Goal: Feedback & Contribution: Submit feedback/report problem

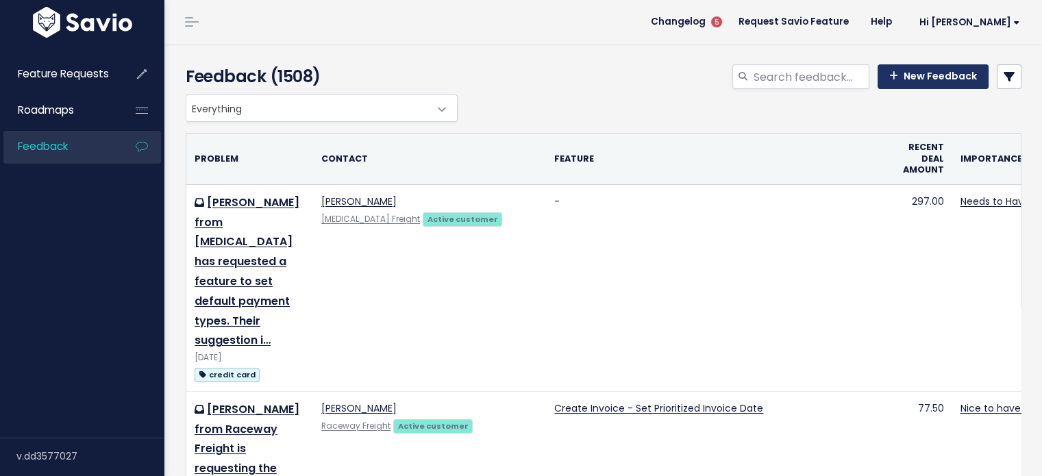
click at [907, 68] on link "New Feedback" at bounding box center [932, 76] width 111 height 25
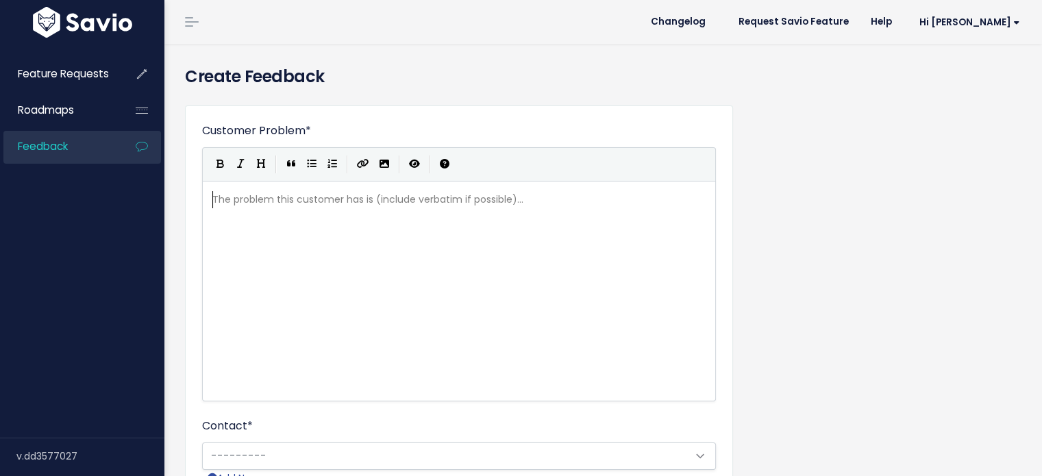
scroll to position [1, 0]
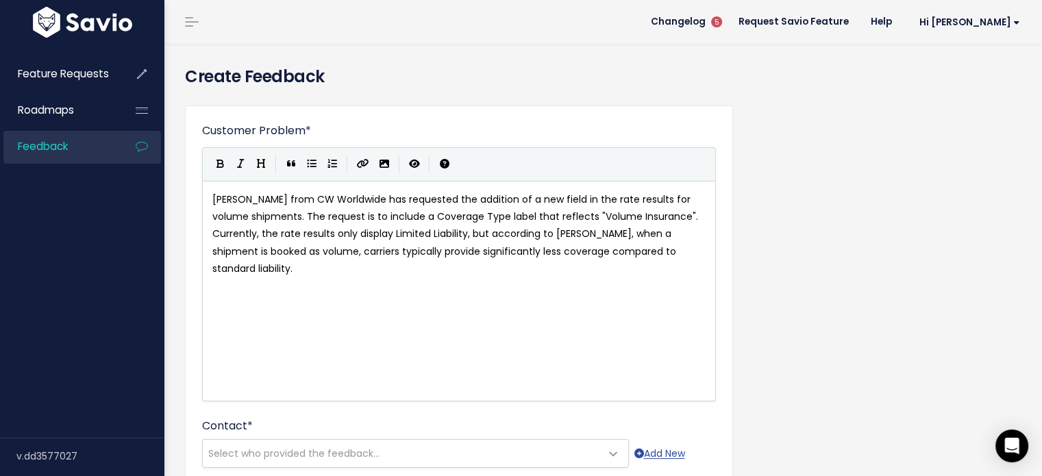
drag, startPoint x: 429, startPoint y: 295, endPoint x: 429, endPoint y: 286, distance: 9.6
click at [428, 290] on div "xxxxxxxxxx Dylan from CW Worldwide has requested the addition of a new field in…" at bounding box center [476, 308] width 533 height 240
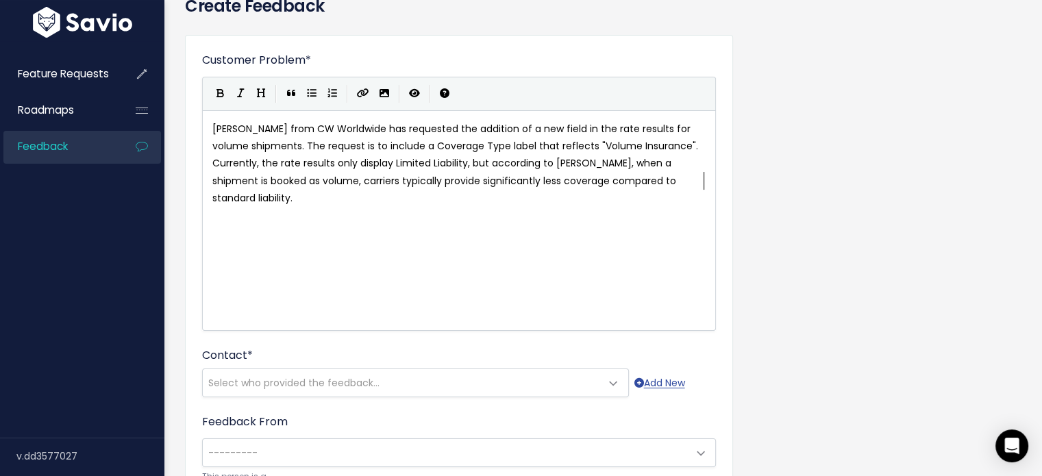
scroll to position [137, 0]
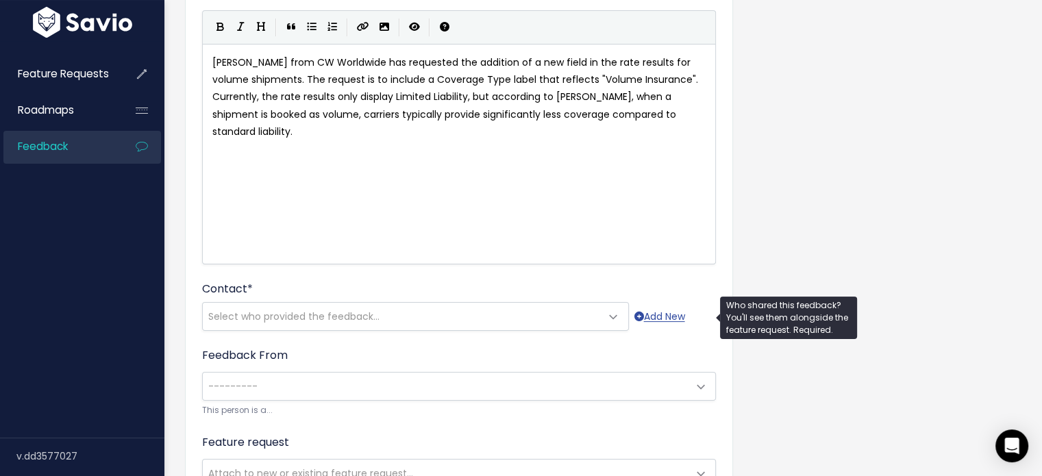
click at [304, 288] on div "Contact * --------- Select who provided the feedback... Add New" at bounding box center [459, 306] width 514 height 50
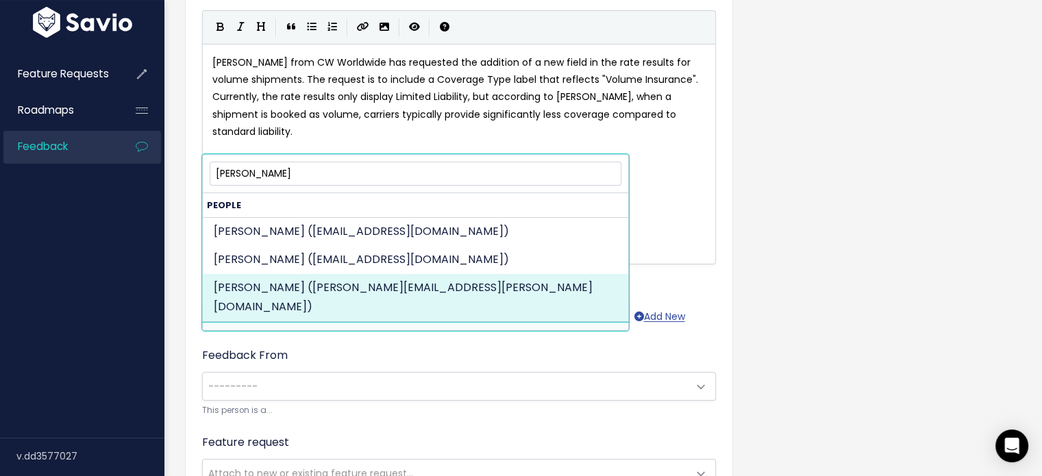
type input "dylan ha"
select select "ACTIVE"
select select "21686608"
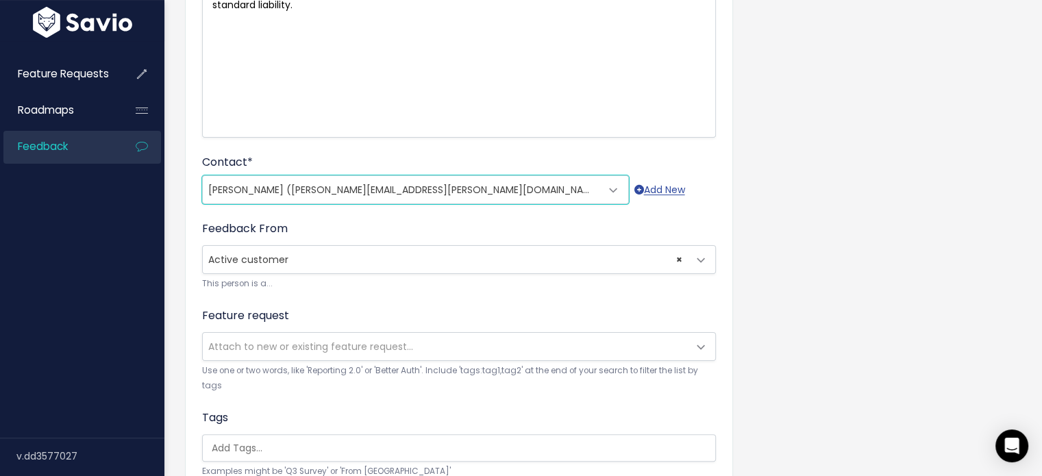
scroll to position [274, 0]
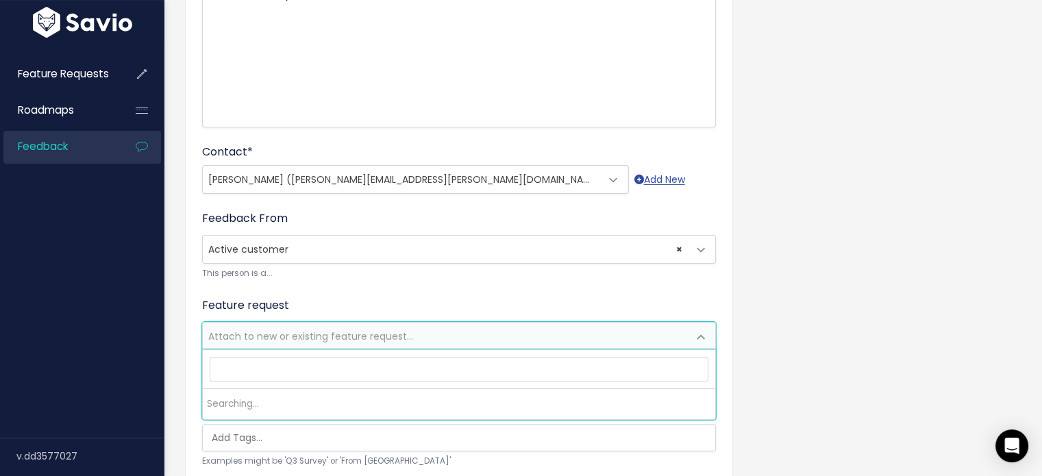
drag, startPoint x: 268, startPoint y: 330, endPoint x: 262, endPoint y: 312, distance: 19.5
click at [266, 323] on span "Attach to new or existing feature request..." at bounding box center [445, 336] width 485 height 27
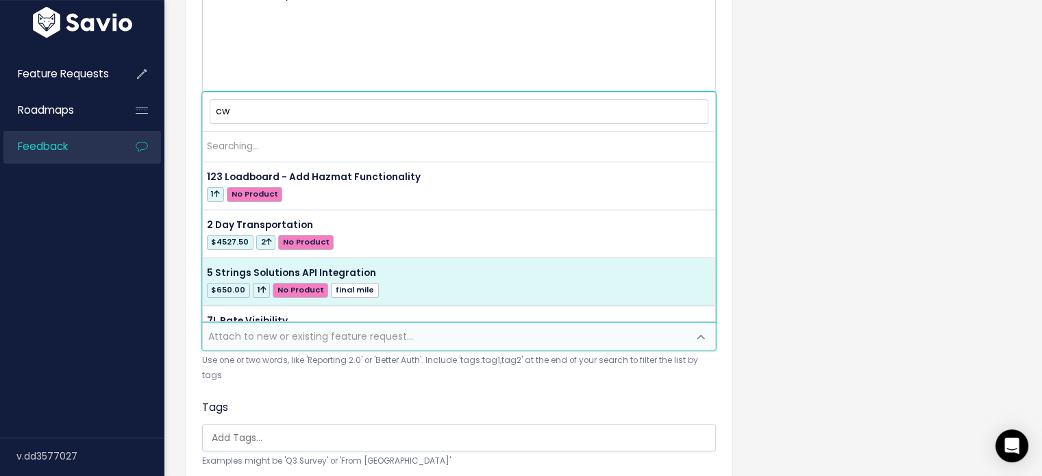
type input "cw w"
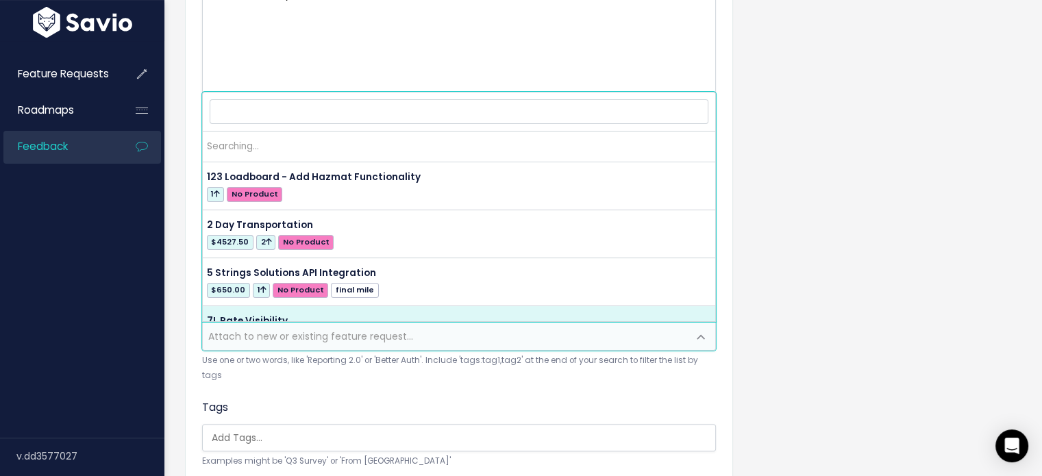
click at [282, 380] on form "Customer Problem * Dylan from CW Worldwide has requested the addition of a new …" at bounding box center [459, 267] width 514 height 836
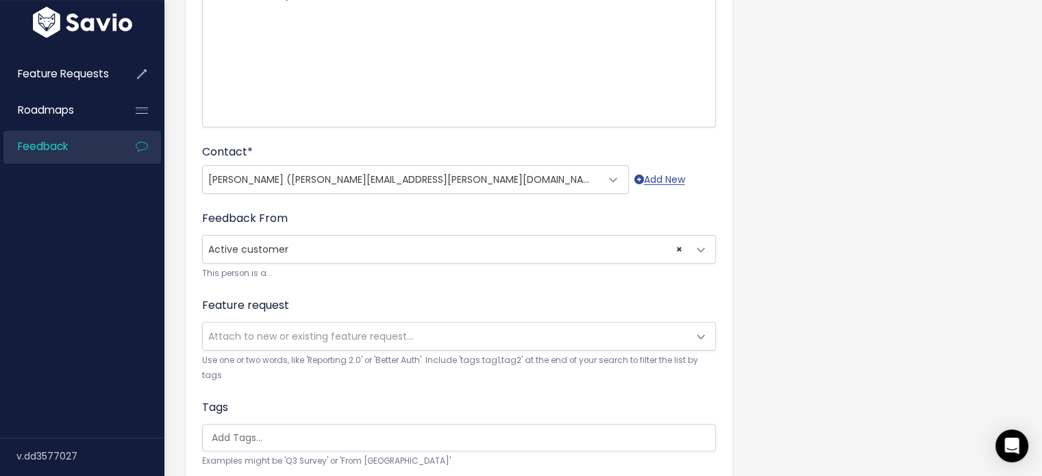
click at [254, 431] on input "search" at bounding box center [462, 438] width 513 height 14
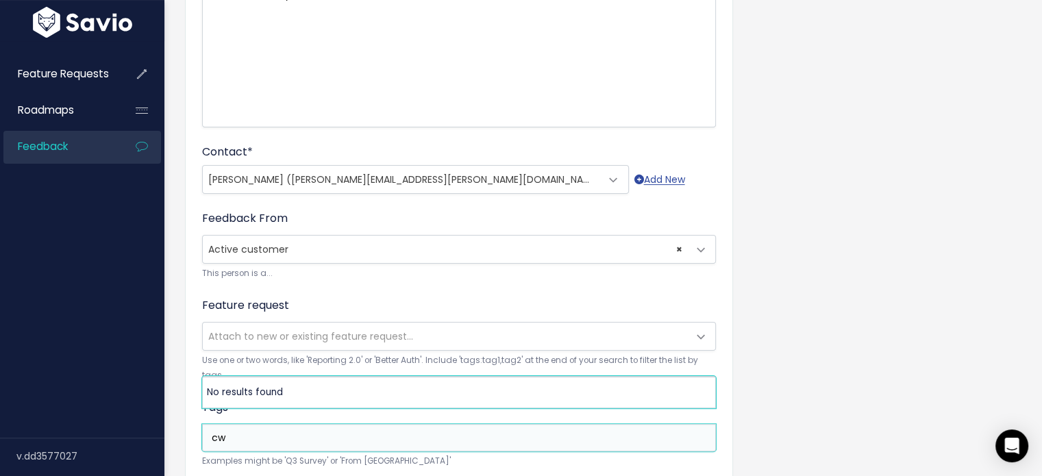
type input "cw"
click at [874, 352] on div "Customer Problem * Dylan from CW Worldwide has requested the addition of a new …" at bounding box center [603, 277] width 857 height 912
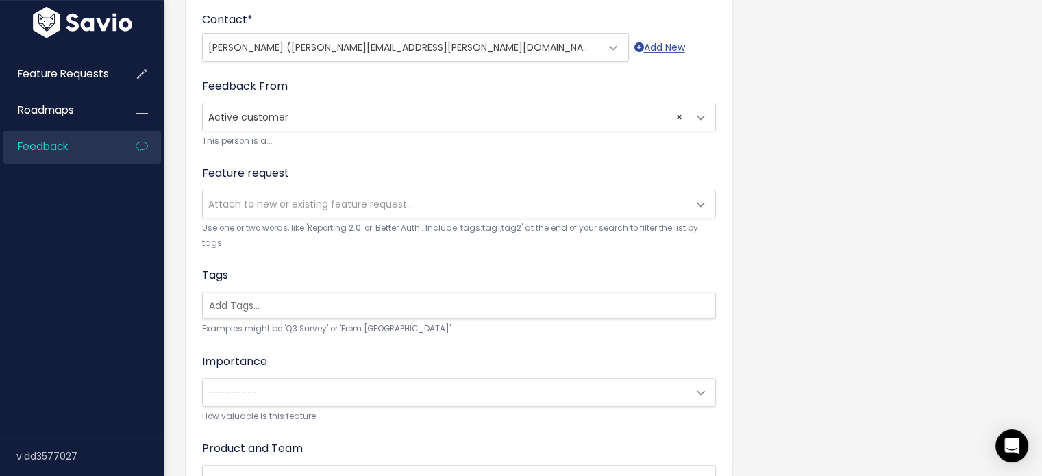
scroll to position [408, 0]
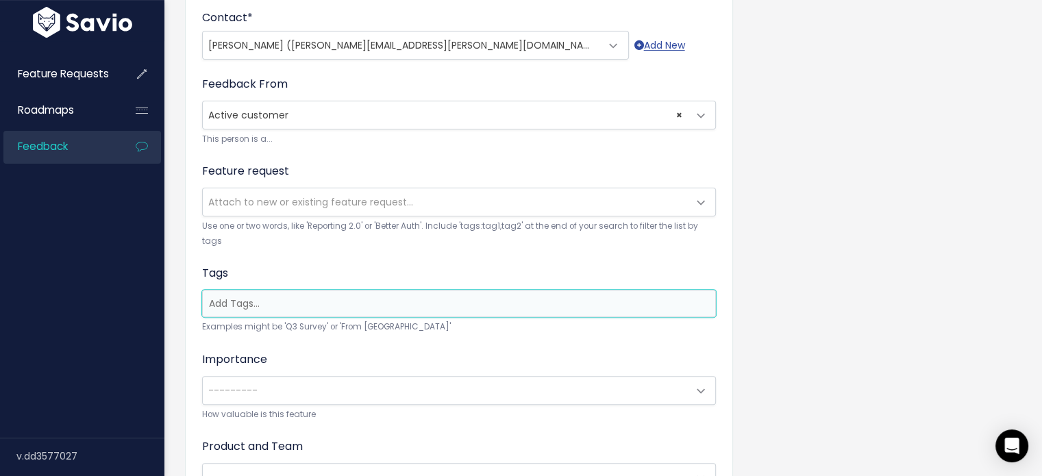
click at [301, 297] on input "search" at bounding box center [459, 304] width 513 height 14
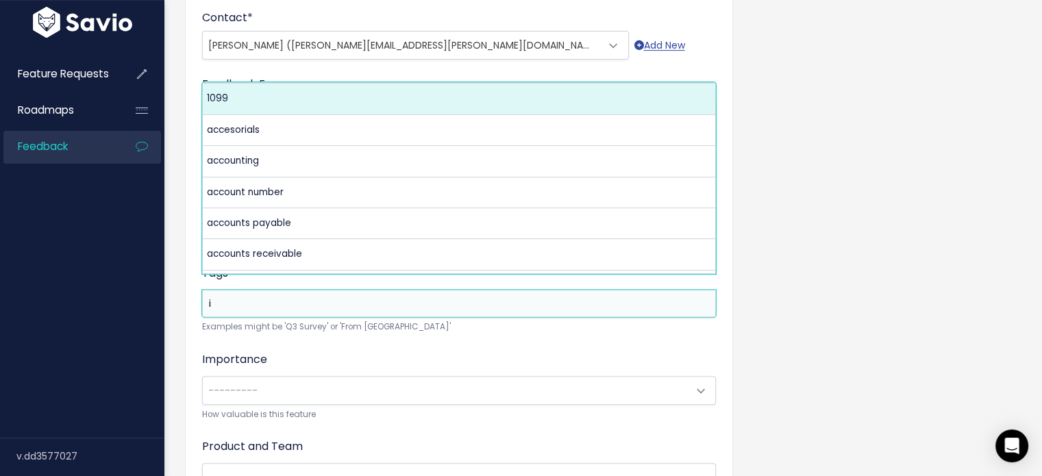
scroll to position [0, 0]
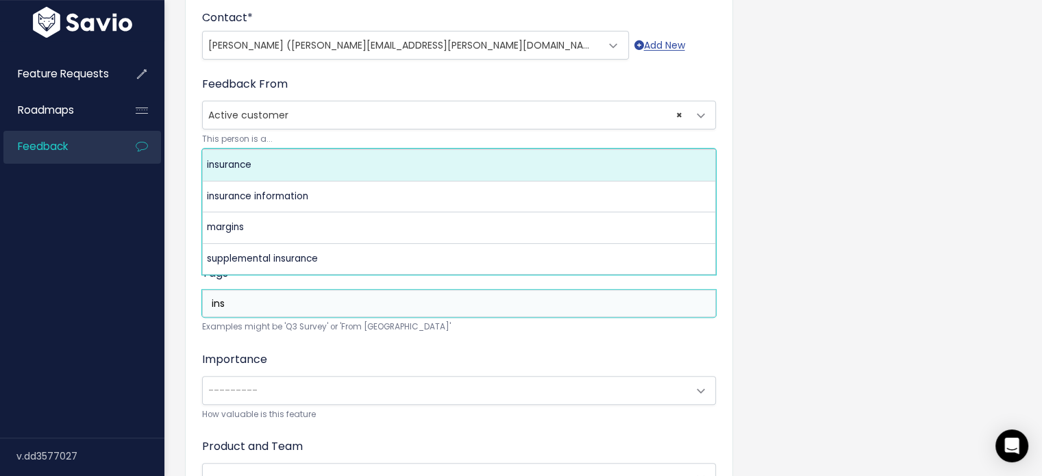
type input "ins"
select select "5377"
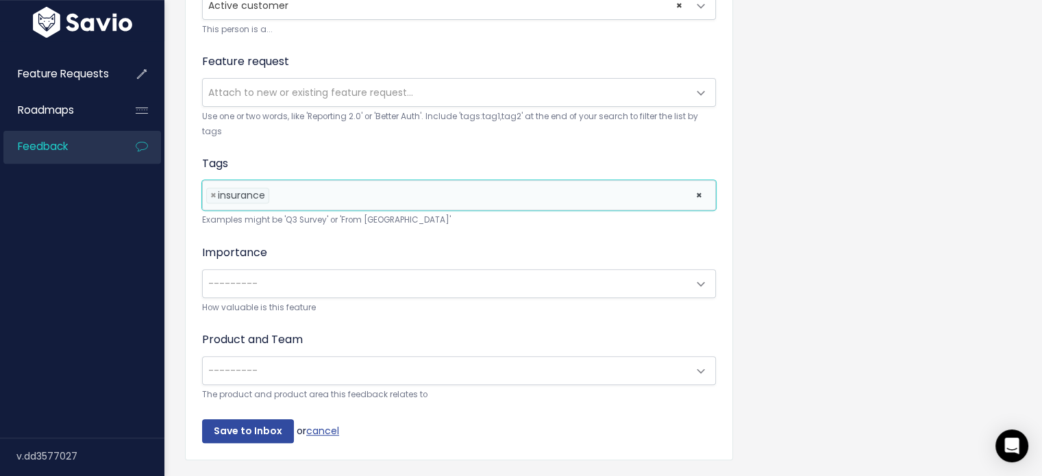
scroll to position [545, 0]
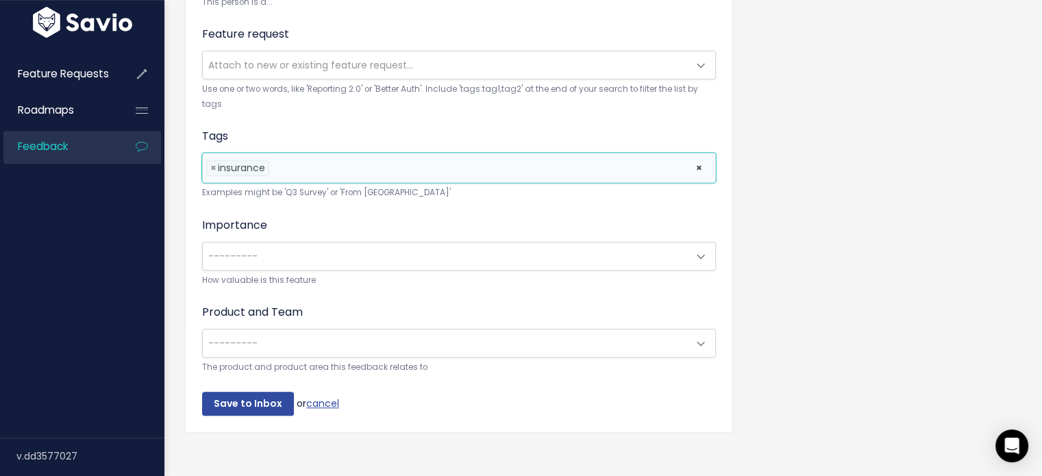
click at [351, 158] on ul "× × insurance" at bounding box center [459, 167] width 512 height 29
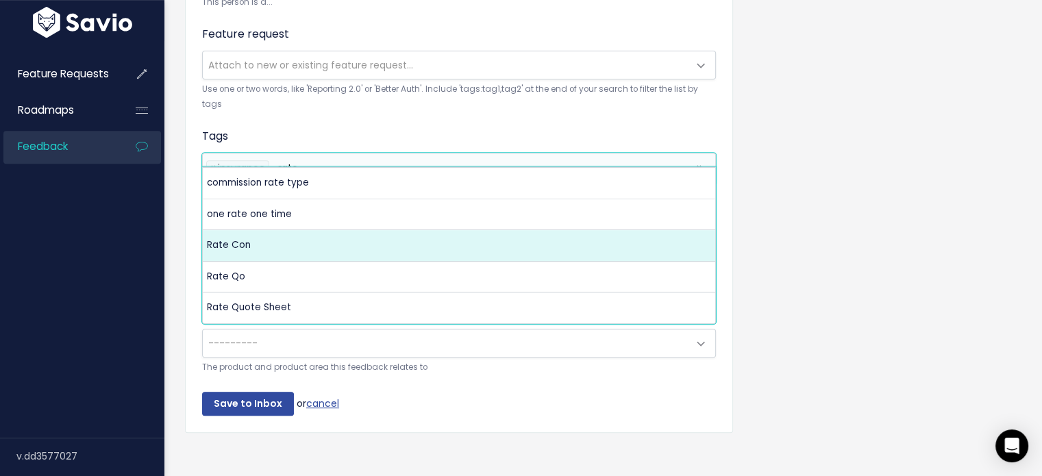
scroll to position [0, 0]
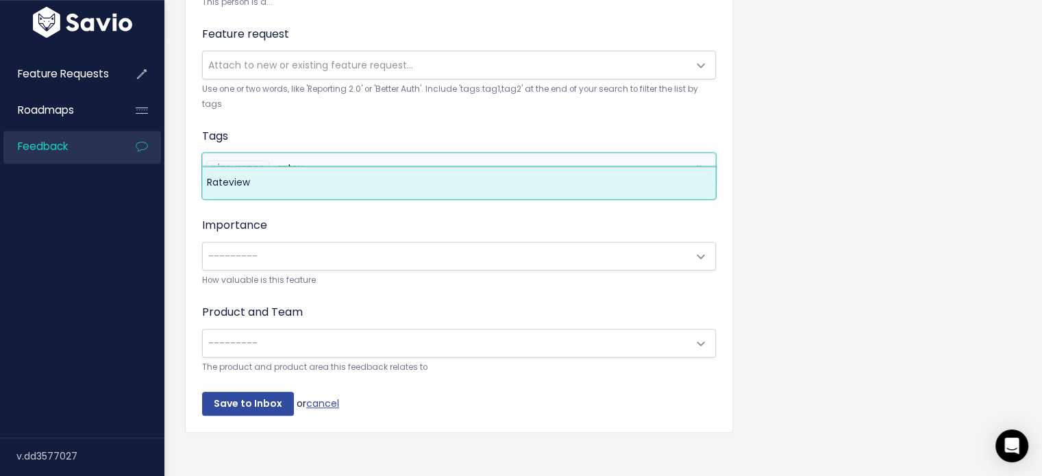
type input "ratev"
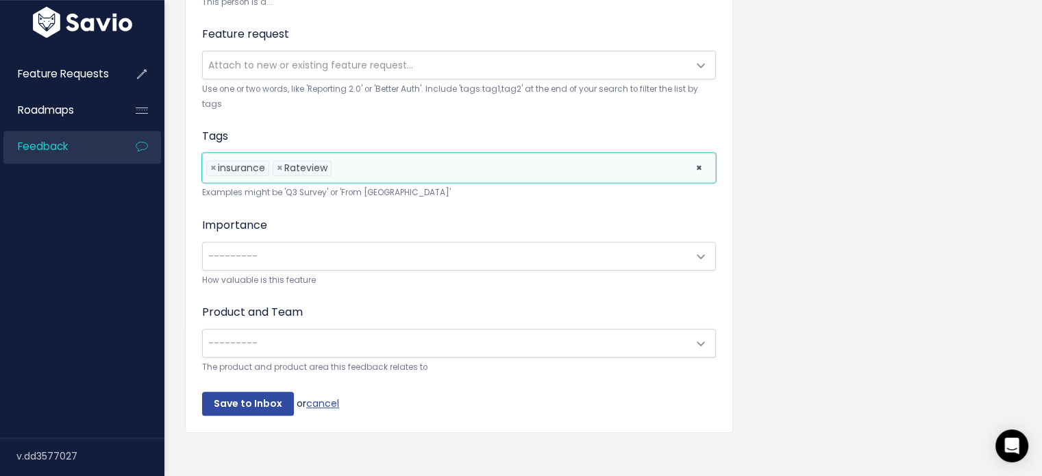
click at [244, 249] on span "---------" at bounding box center [232, 256] width 49 height 14
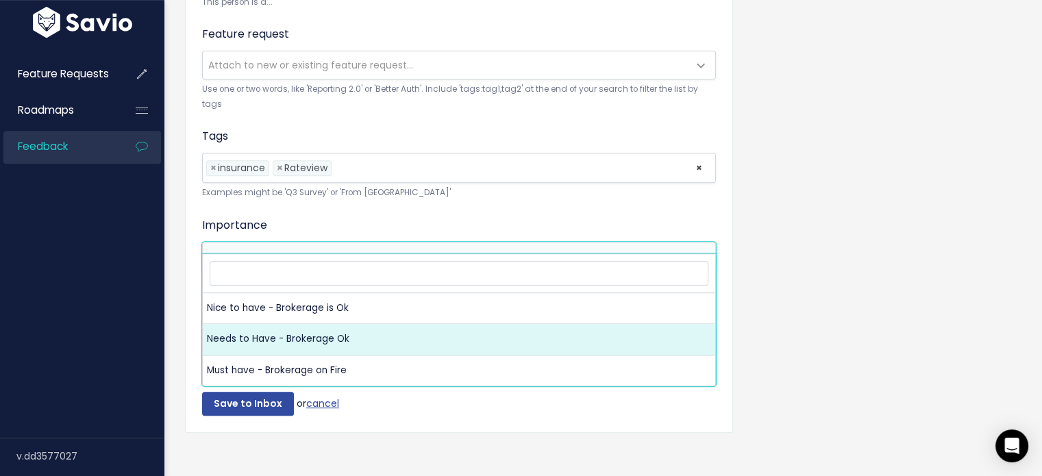
select select "NEEDS_TO_HAVE_BROKERAGE_OK"
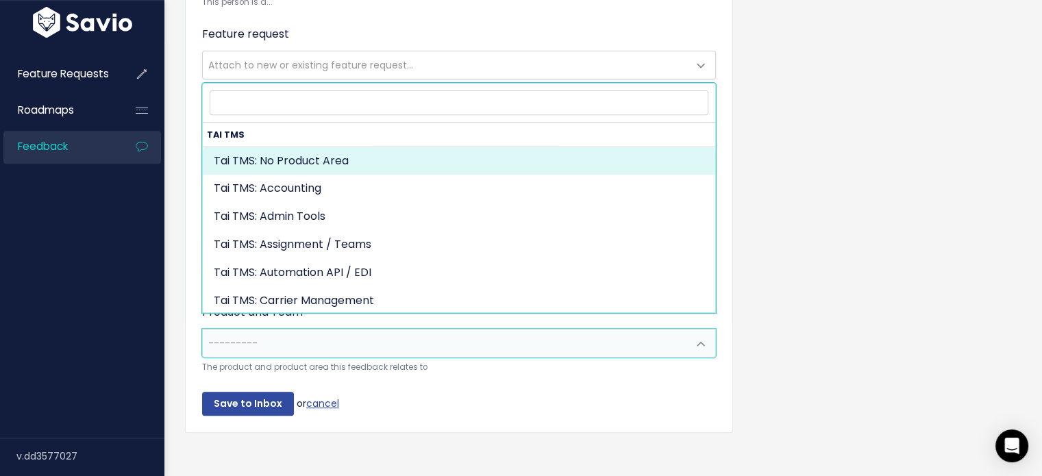
click at [277, 329] on span "---------" at bounding box center [445, 342] width 485 height 27
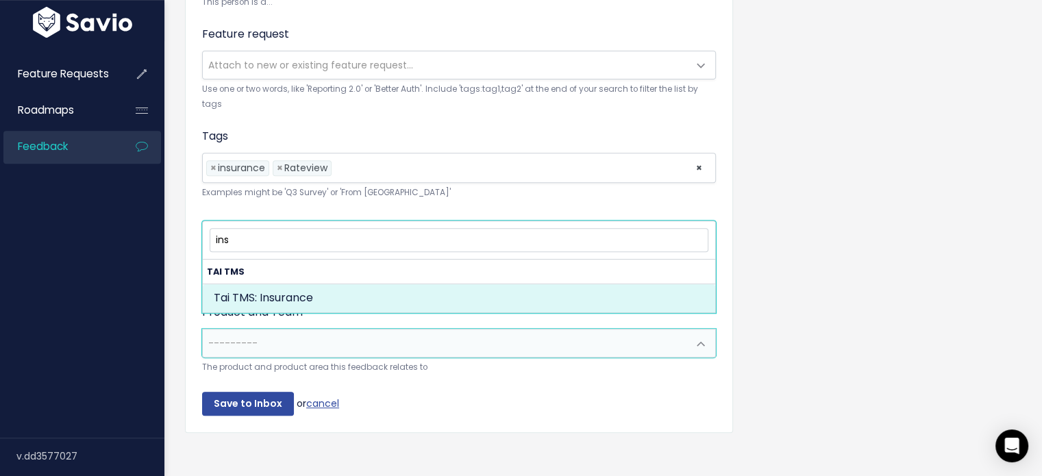
type input "ins"
drag, startPoint x: 299, startPoint y: 296, endPoint x: 281, endPoint y: 331, distance: 39.2
select select "MAIN:INSURANCE"
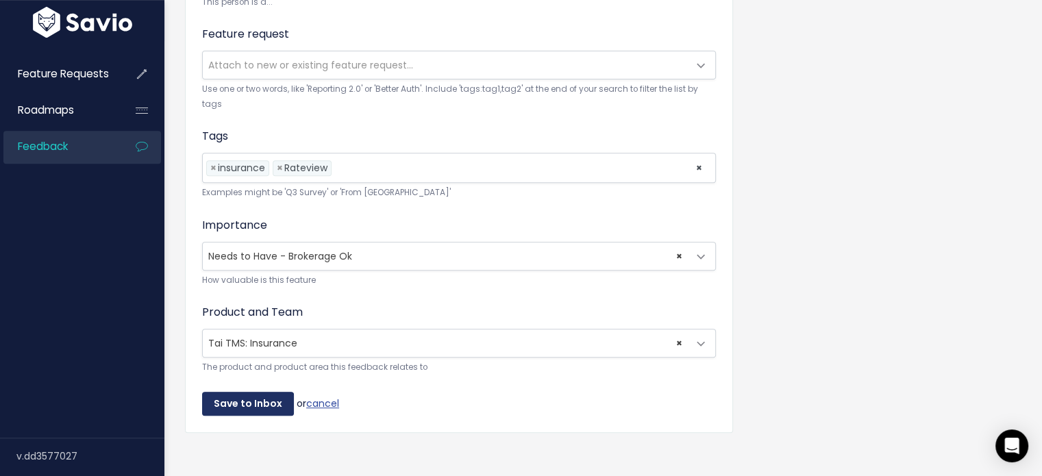
click at [257, 392] on input "Save to Inbox" at bounding box center [248, 404] width 92 height 25
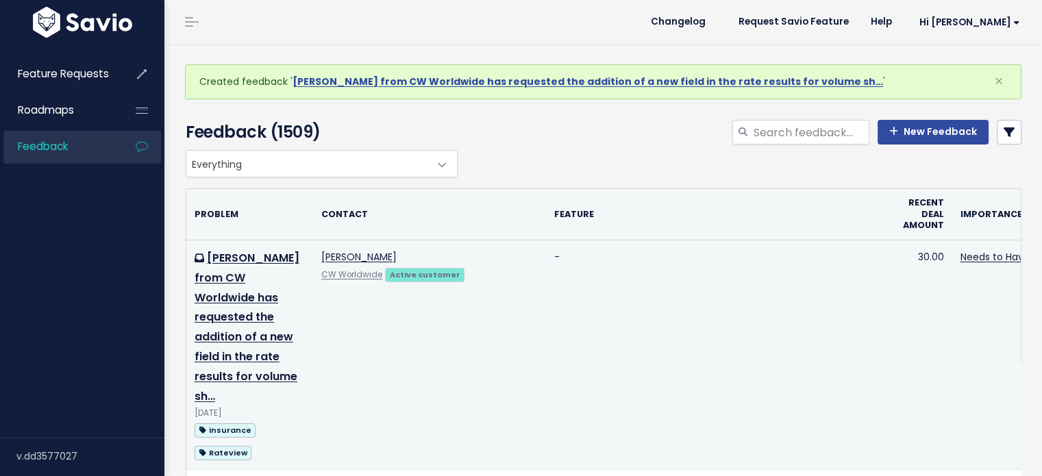
click at [235, 287] on td "[PERSON_NAME] from CW Worldwide has requested the addition of a new field in th…" at bounding box center [249, 354] width 127 height 229
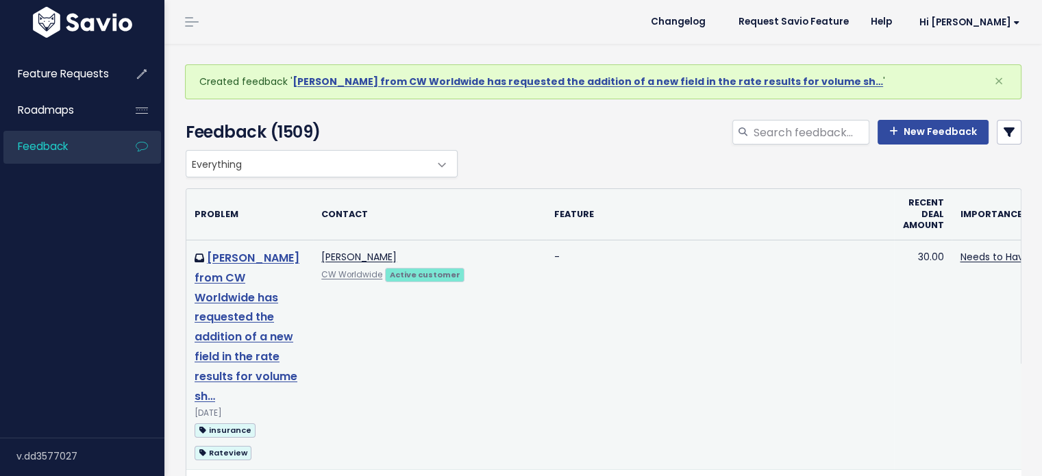
click at [248, 265] on link "[PERSON_NAME] from CW Worldwide has requested the addition of a new field in th…" at bounding box center [246, 327] width 105 height 154
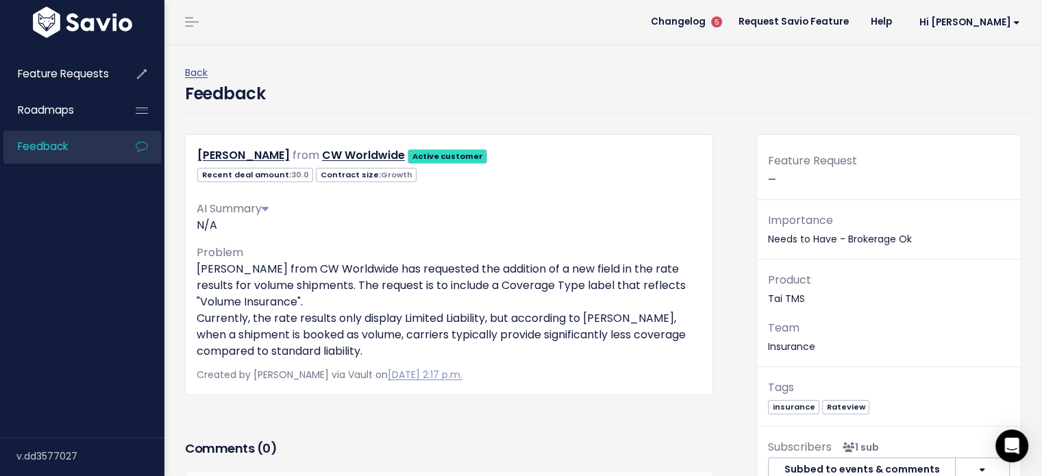
click at [96, 0] on div "Feature Requests Roadmaps Feedback" at bounding box center [82, 238] width 164 height 476
click at [94, 14] on img at bounding box center [82, 22] width 106 height 31
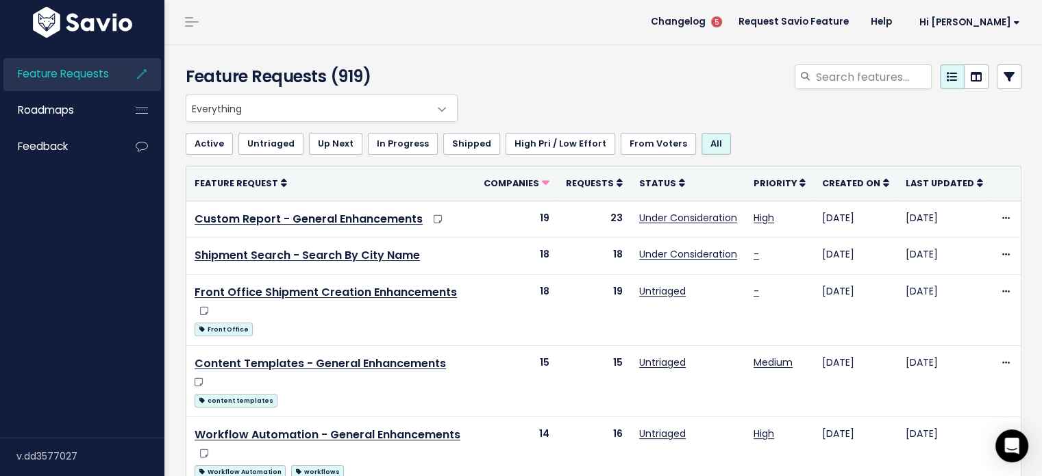
click at [104, 7] on img at bounding box center [82, 22] width 106 height 31
